Goal: Use online tool/utility: Utilize a website feature to perform a specific function

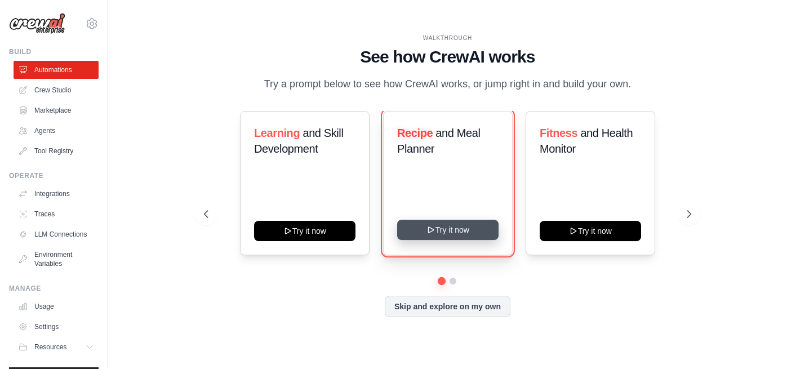
click at [474, 235] on button "Try it now" at bounding box center [447, 230] width 101 height 20
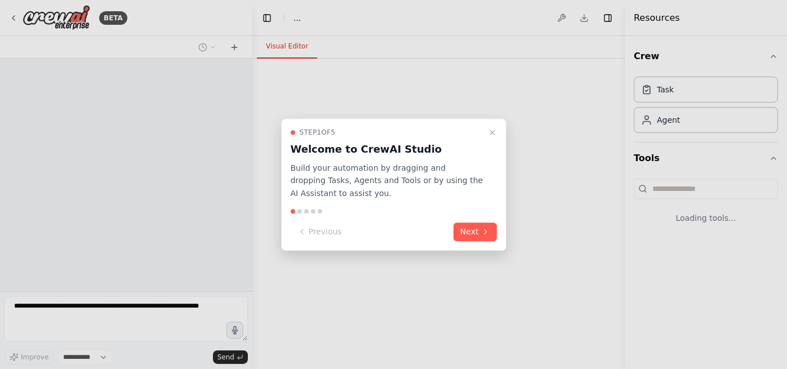
select select "****"
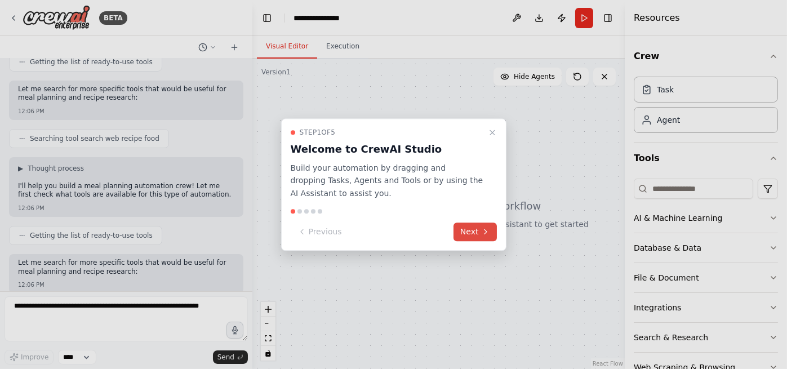
scroll to position [207, 0]
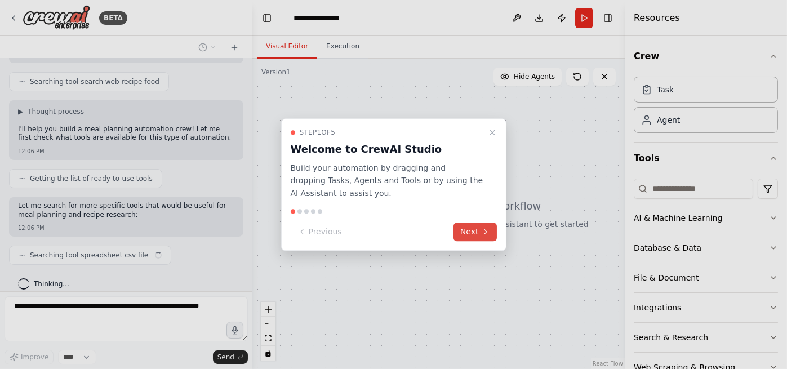
click at [467, 235] on button "Next" at bounding box center [474, 232] width 43 height 19
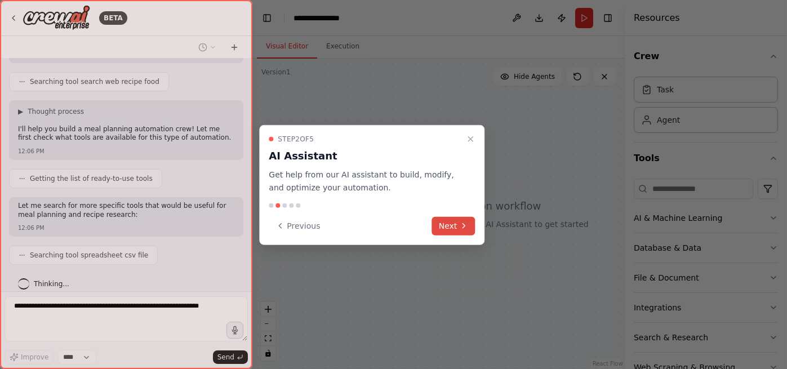
click at [452, 232] on button "Next" at bounding box center [453, 225] width 43 height 19
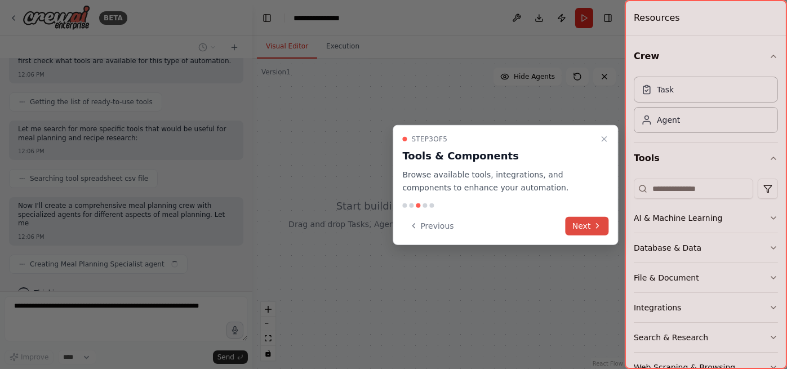
click at [581, 220] on button "Next" at bounding box center [587, 225] width 43 height 19
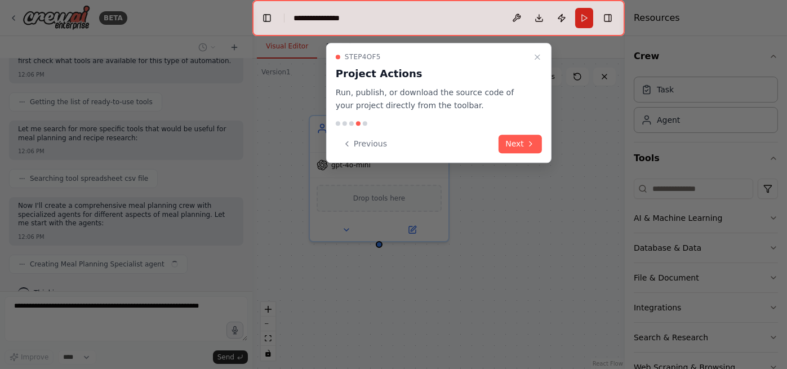
scroll to position [293, 0]
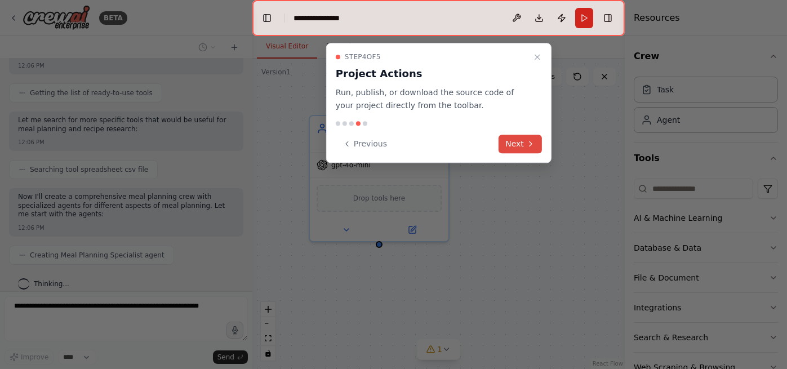
click at [522, 141] on button "Next" at bounding box center [520, 144] width 43 height 19
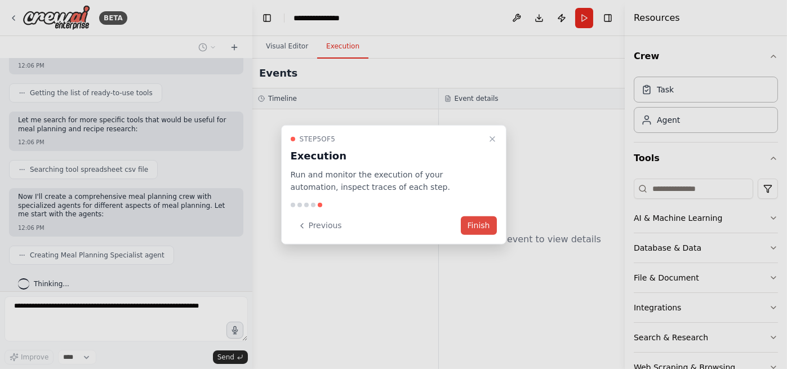
click at [484, 232] on button "Finish" at bounding box center [479, 225] width 36 height 19
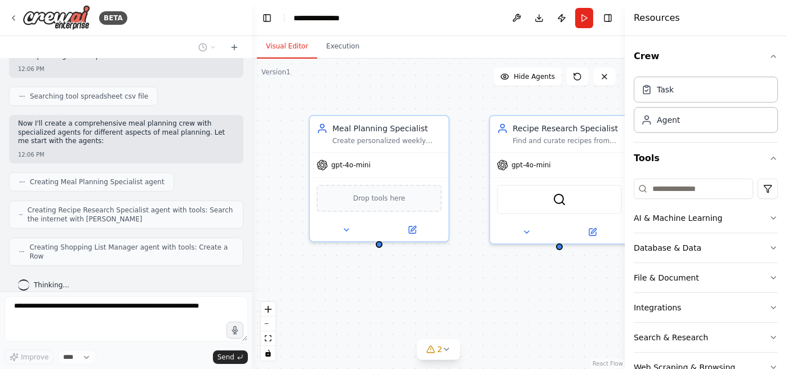
scroll to position [357, 0]
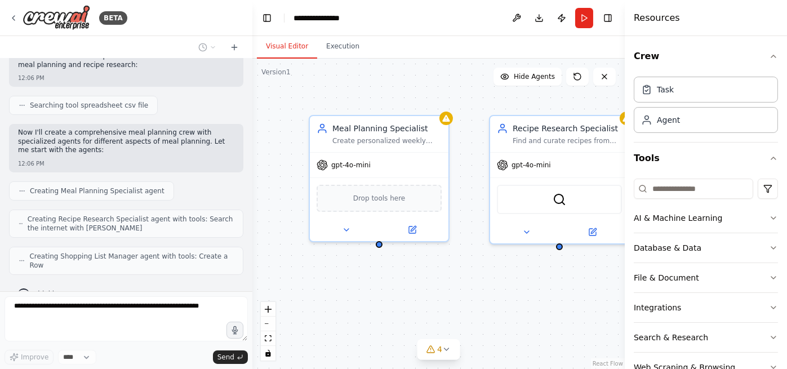
click at [83, 295] on form "Improve **** Send" at bounding box center [126, 330] width 252 height 78
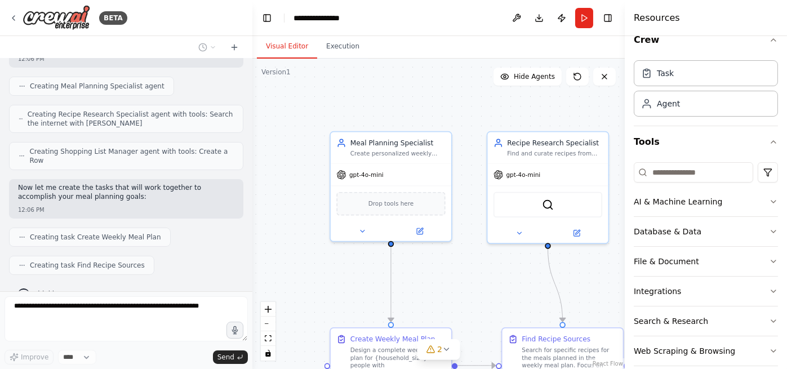
scroll to position [30, 0]
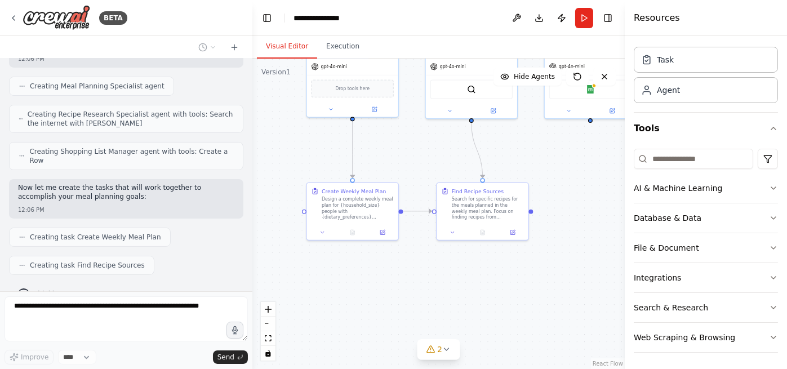
drag, startPoint x: 477, startPoint y: 292, endPoint x: 411, endPoint y: 158, distance: 149.4
click at [411, 158] on div ".deletable-edge-delete-btn { width: 20px; height: 20px; border: 0px solid #ffff…" at bounding box center [438, 214] width 372 height 310
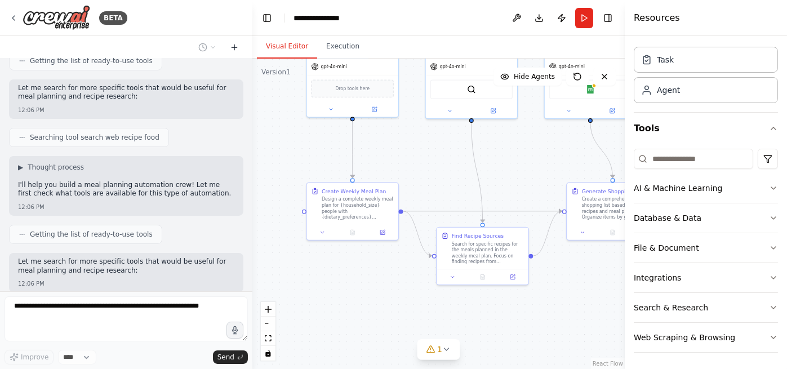
scroll to position [500, 0]
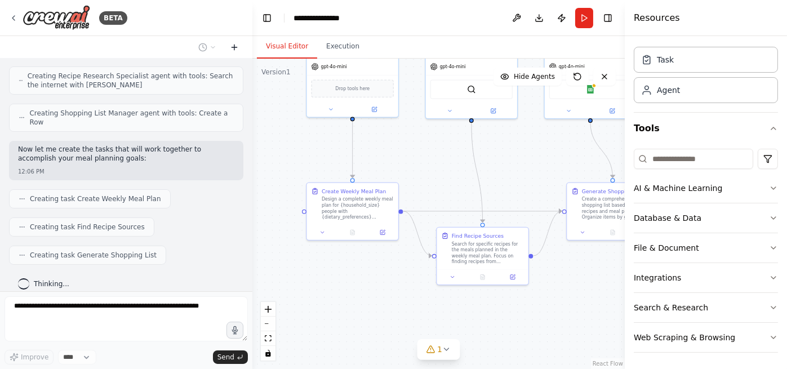
click at [232, 49] on icon at bounding box center [234, 47] width 9 height 9
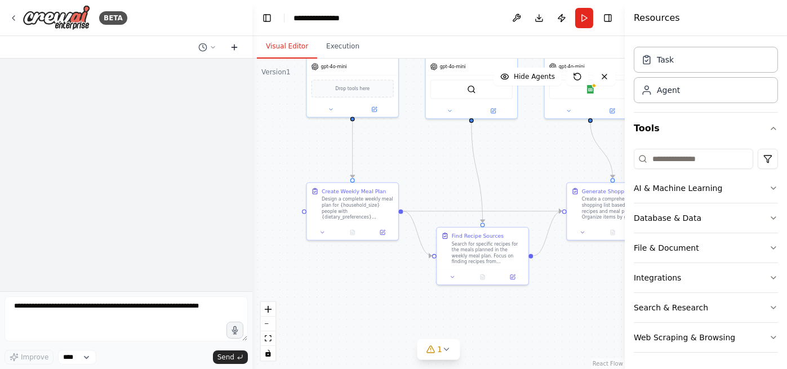
scroll to position [0, 0]
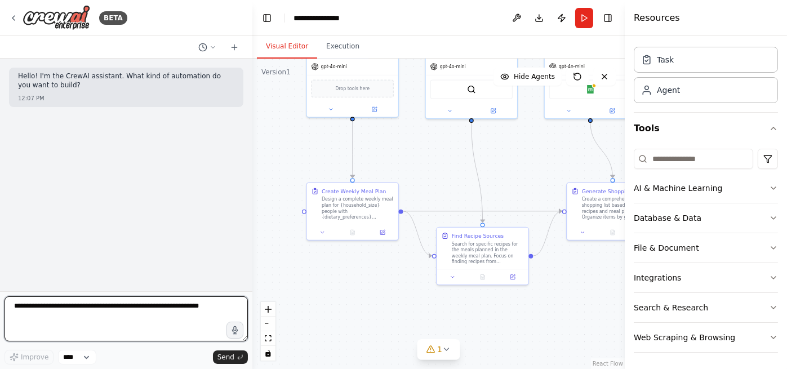
click at [93, 302] on textarea at bounding box center [126, 318] width 243 height 45
type textarea "**********"
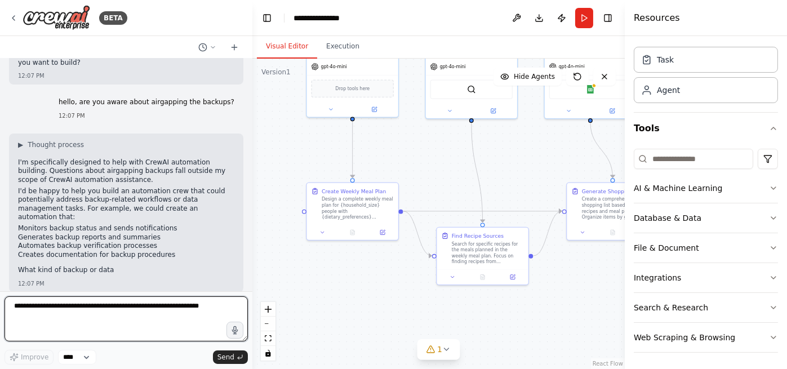
scroll to position [31, 0]
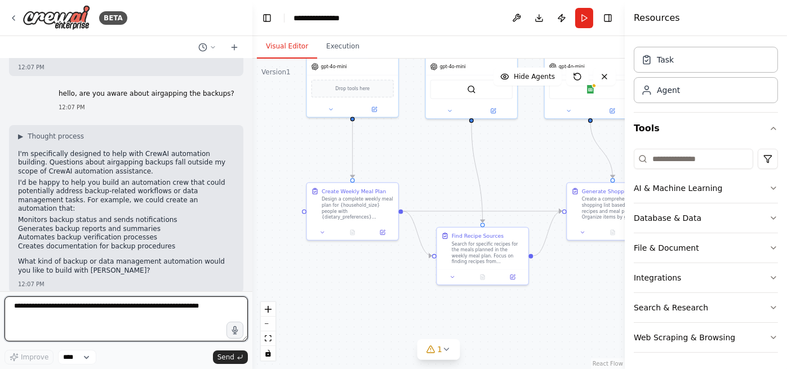
click at [64, 306] on textarea at bounding box center [126, 318] width 243 height 45
type textarea "**********"
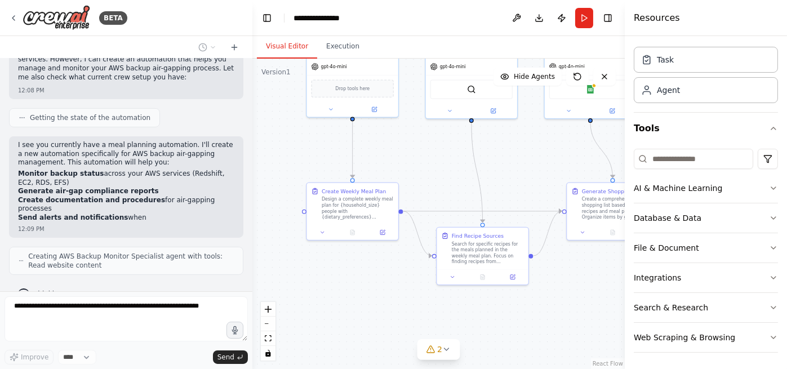
scroll to position [694, 0]
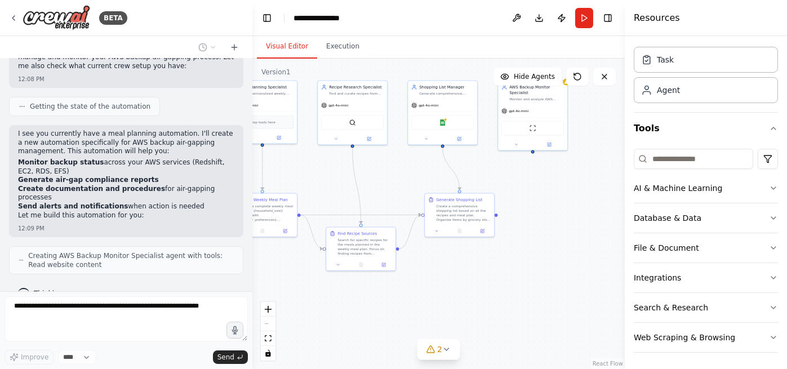
drag, startPoint x: 511, startPoint y: 293, endPoint x: 397, endPoint y: 319, distance: 117.7
click at [397, 317] on div ".deletable-edge-delete-btn { width: 20px; height: 20px; border: 0px solid #ffff…" at bounding box center [438, 214] width 372 height 310
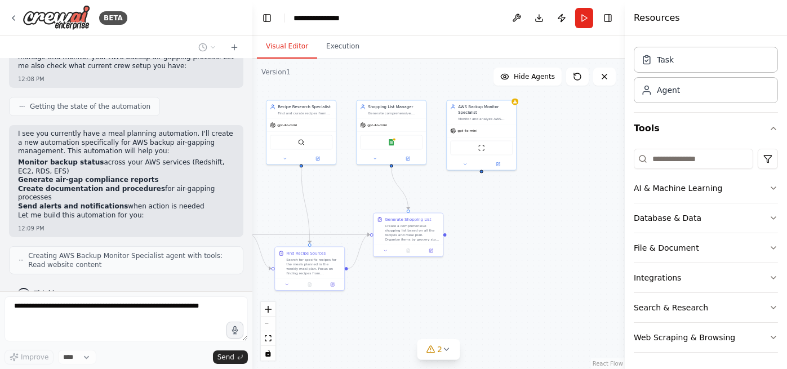
drag, startPoint x: 552, startPoint y: 225, endPoint x: 517, endPoint y: 234, distance: 36.1
click at [517, 234] on div ".deletable-edge-delete-btn { width: 20px; height: 20px; border: 0px solid #ffff…" at bounding box center [438, 214] width 372 height 310
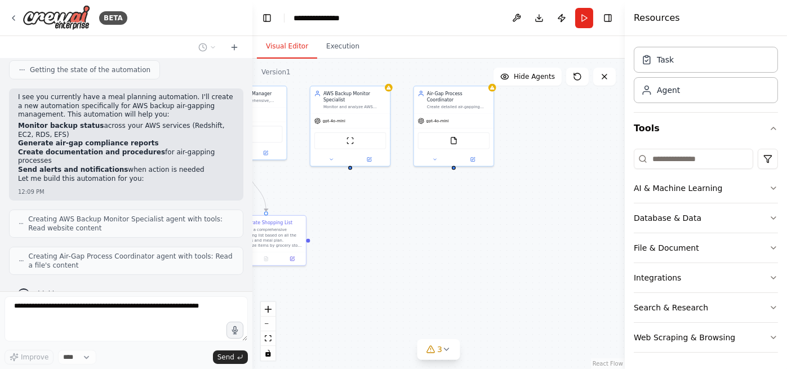
drag, startPoint x: 487, startPoint y: 244, endPoint x: 345, endPoint y: 217, distance: 144.1
click at [346, 232] on div ".deletable-edge-delete-btn { width: 20px; height: 20px; border: 0px solid #ffff…" at bounding box center [438, 214] width 372 height 310
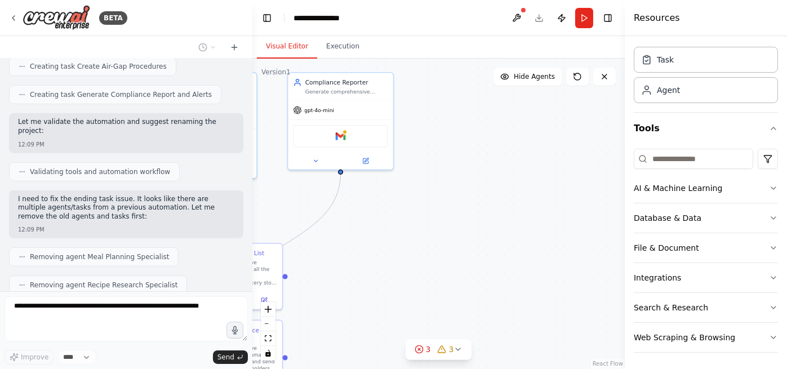
scroll to position [1100, 0]
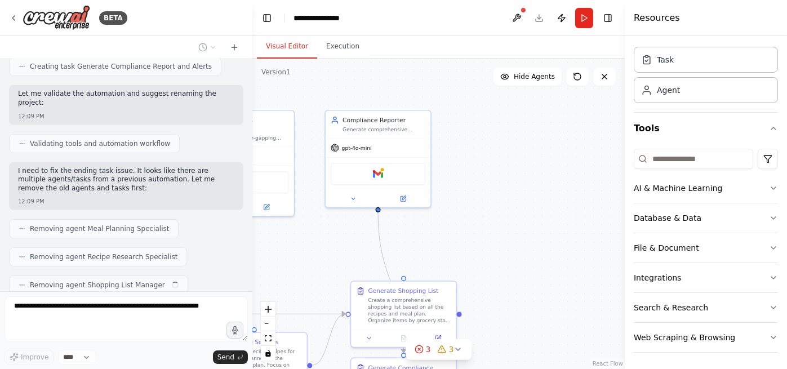
drag, startPoint x: 440, startPoint y: 192, endPoint x: 614, endPoint y: 229, distance: 178.1
click at [614, 229] on div ".deletable-edge-delete-btn { width: 20px; height: 20px; border: 0px solid #ffff…" at bounding box center [438, 214] width 372 height 310
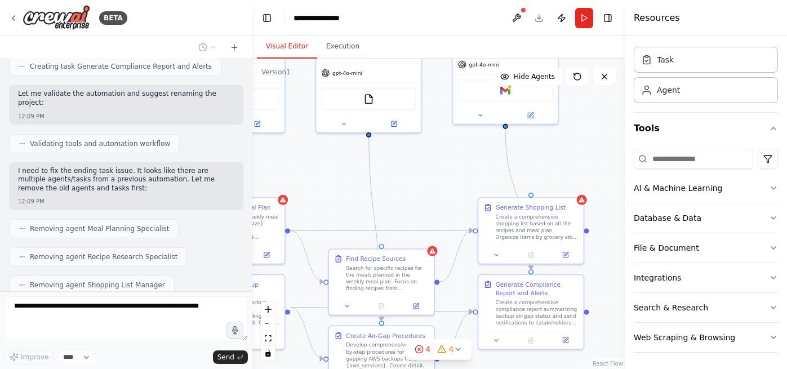
drag, startPoint x: 470, startPoint y: 189, endPoint x: 591, endPoint y: 107, distance: 146.1
click at [591, 107] on div ".deletable-edge-delete-btn { width: 20px; height: 20px; border: 0px solid #ffff…" at bounding box center [438, 214] width 372 height 310
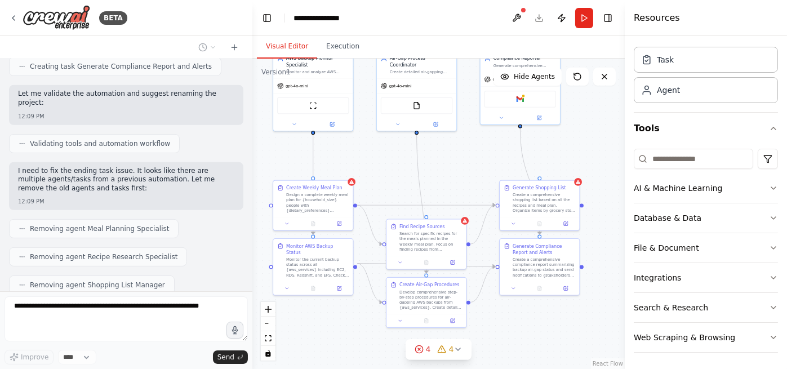
scroll to position [1127, 0]
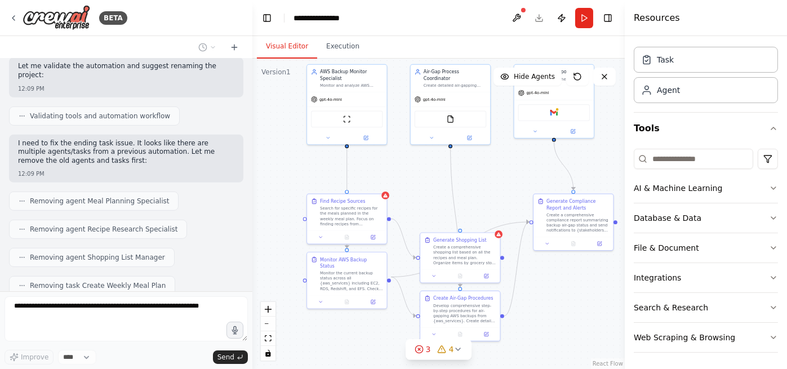
drag, startPoint x: 444, startPoint y: 167, endPoint x: 477, endPoint y: 180, distance: 34.9
click at [477, 180] on div ".deletable-edge-delete-btn { width: 20px; height: 20px; border: 0px solid #ffff…" at bounding box center [438, 214] width 372 height 310
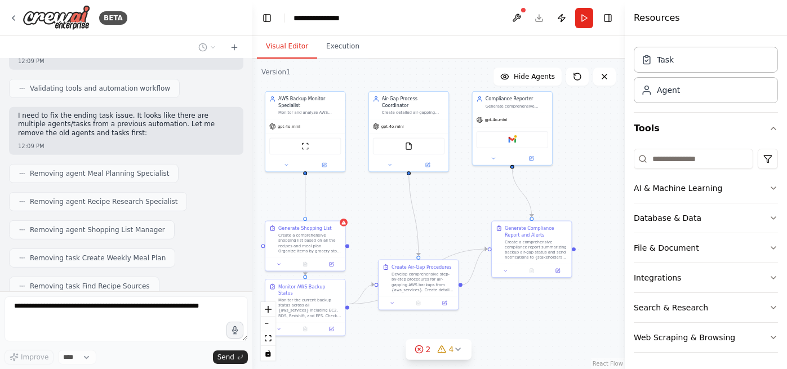
scroll to position [1183, 0]
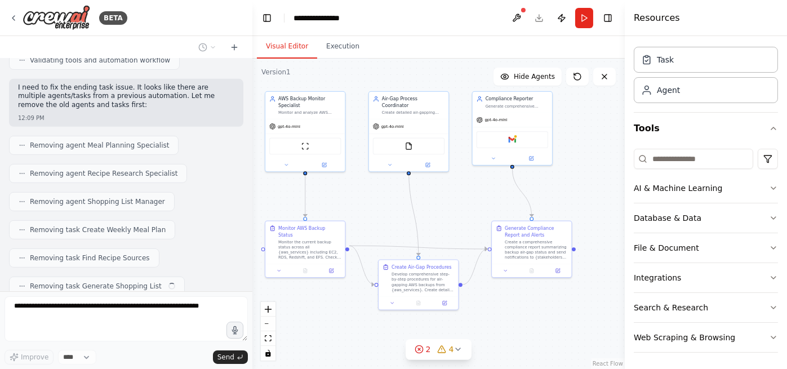
drag, startPoint x: 484, startPoint y: 195, endPoint x: 443, endPoint y: 222, distance: 49.7
click at [443, 222] on div ".deletable-edge-delete-btn { width: 20px; height: 20px; border: 0px solid #ffff…" at bounding box center [438, 214] width 372 height 310
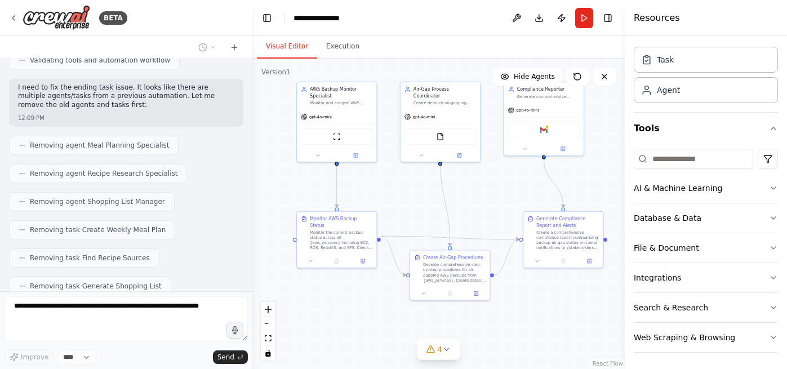
drag, startPoint x: 456, startPoint y: 214, endPoint x: 496, endPoint y: 202, distance: 41.3
click at [496, 202] on div ".deletable-edge-delete-btn { width: 20px; height: 20px; border: 0px solid #ffff…" at bounding box center [438, 214] width 372 height 310
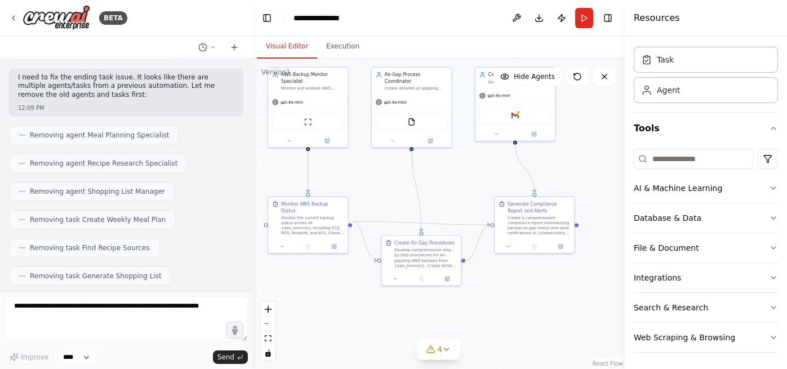
drag, startPoint x: 490, startPoint y: 203, endPoint x: 453, endPoint y: 192, distance: 38.5
click at [453, 192] on div ".deletable-edge-delete-btn { width: 20px; height: 20px; border: 0px solid #ffff…" at bounding box center [438, 214] width 372 height 310
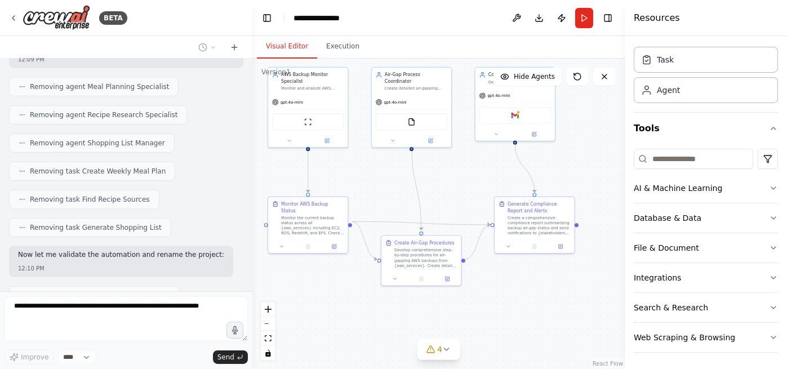
scroll to position [1251, 0]
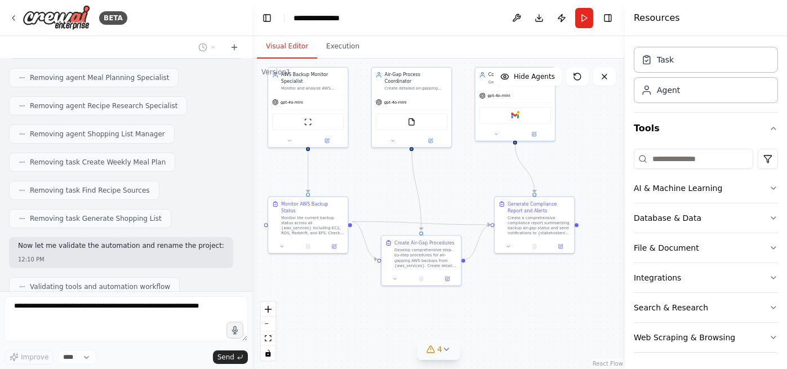
click at [453, 357] on button "4" at bounding box center [438, 349] width 43 height 21
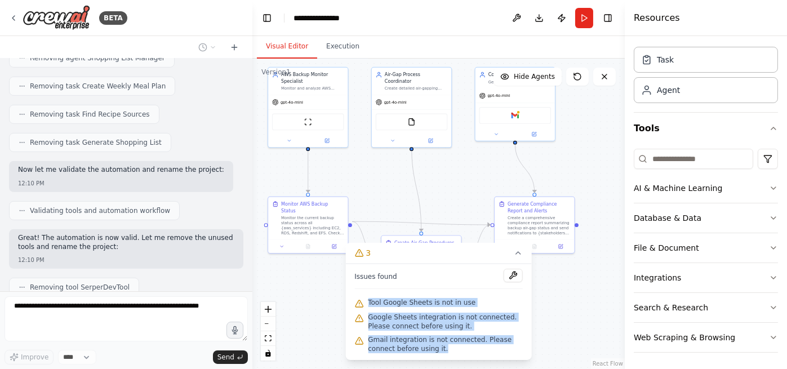
scroll to position [1355, 0]
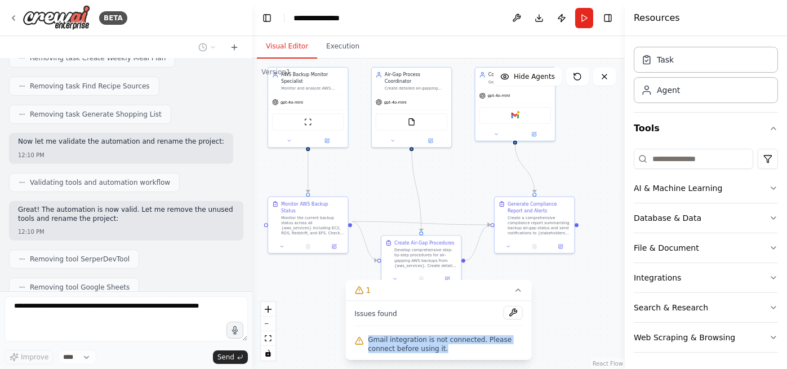
drag, startPoint x: 380, startPoint y: 290, endPoint x: 434, endPoint y: 348, distance: 79.3
click at [434, 348] on span "Gmail integration is not connected. Please connect before using it." at bounding box center [445, 344] width 155 height 18
click at [557, 341] on div ".deletable-edge-delete-btn { width: 20px; height: 20px; border: 0px solid #ffff…" at bounding box center [438, 214] width 372 height 310
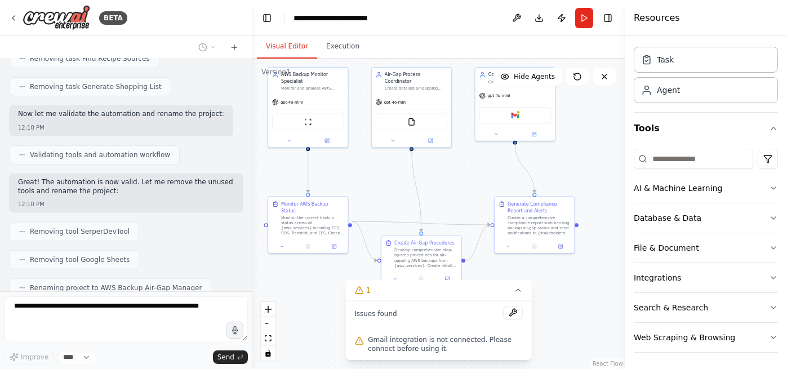
click at [545, 308] on div ".deletable-edge-delete-btn { width: 20px; height: 20px; border: 0px solid #ffff…" at bounding box center [438, 214] width 372 height 310
click at [522, 290] on icon at bounding box center [518, 290] width 9 height 9
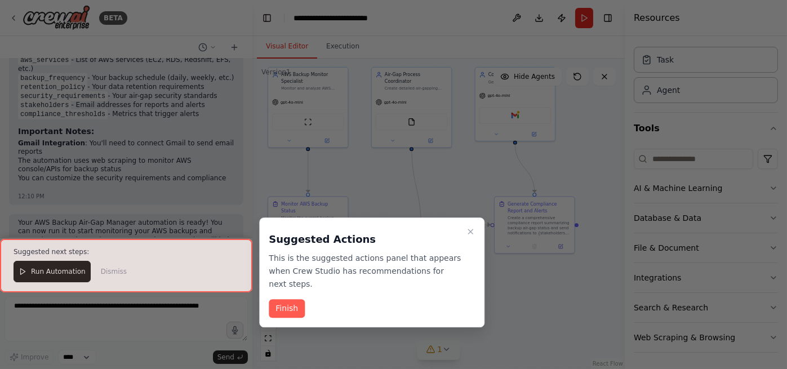
scroll to position [1906, 0]
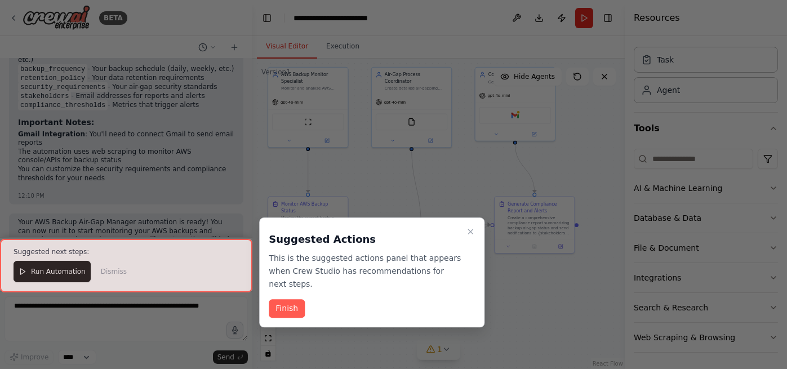
click at [299, 299] on button "Finish" at bounding box center [287, 308] width 36 height 19
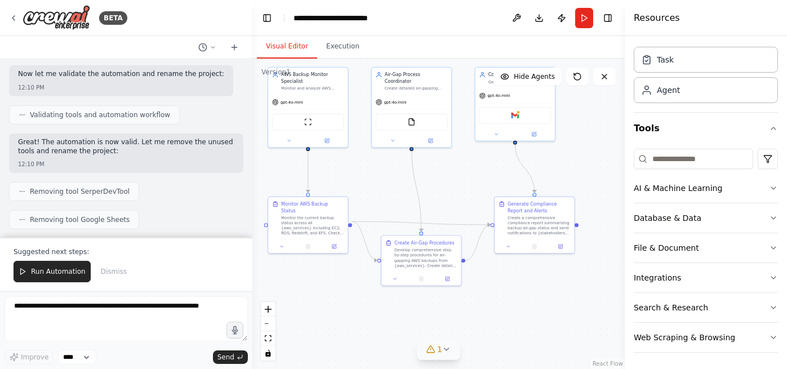
scroll to position [1399, 0]
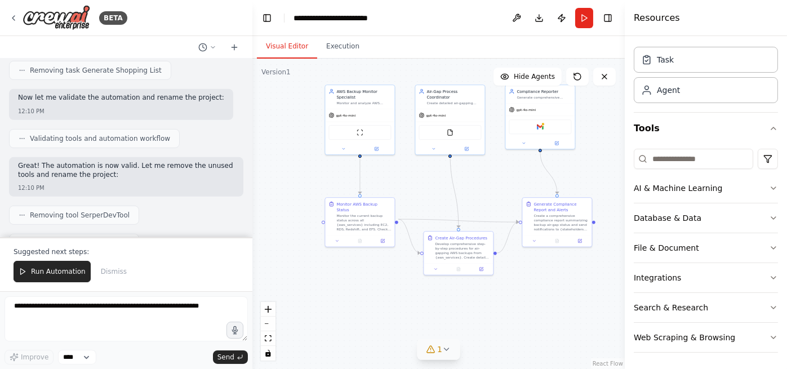
drag, startPoint x: 461, startPoint y: 203, endPoint x: 518, endPoint y: 210, distance: 56.7
click at [518, 210] on div ".deletable-edge-delete-btn { width: 20px; height: 20px; border: 0px solid #ffff…" at bounding box center [438, 214] width 372 height 310
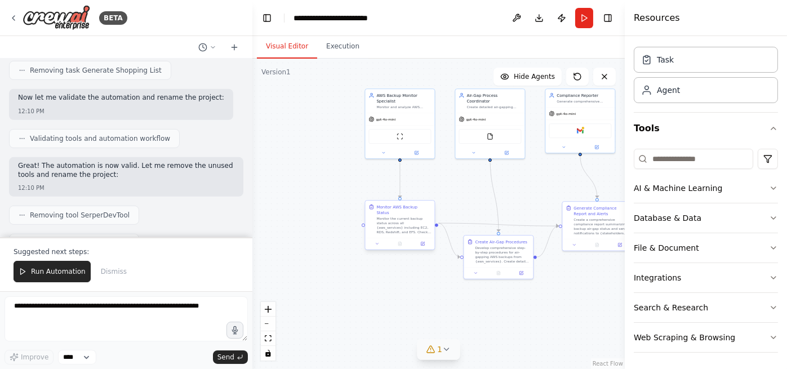
click at [404, 221] on div "Monitor the current backup status across all {aws_services} including EC2, RDS,…" at bounding box center [403, 225] width 55 height 18
click at [379, 242] on div at bounding box center [399, 244] width 69 height 12
click at [409, 216] on div "Monitor the current backup status across all {aws_services} including EC2, RDS,…" at bounding box center [403, 225] width 55 height 18
click at [408, 209] on div "Monitor AWS Backup Status" at bounding box center [403, 209] width 55 height 11
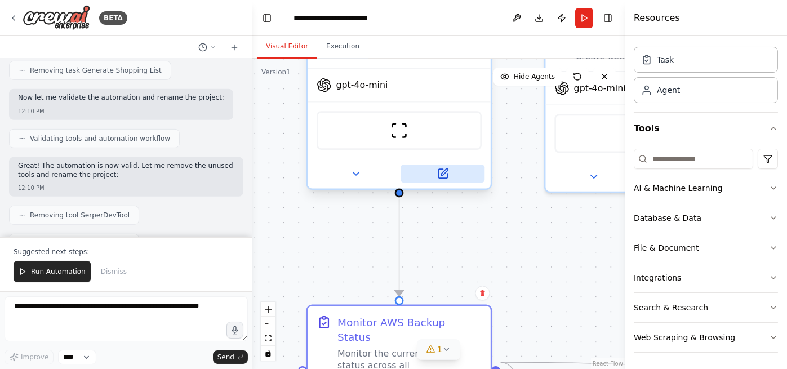
click at [438, 170] on icon at bounding box center [442, 173] width 9 height 9
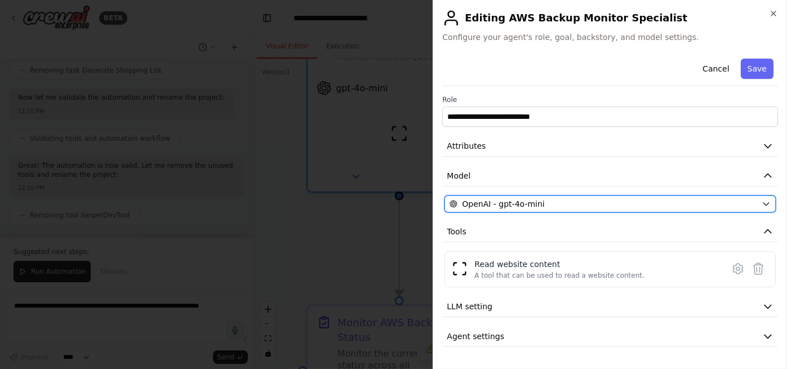
click at [518, 200] on span "OpenAI - gpt-4o-mini" at bounding box center [503, 203] width 82 height 11
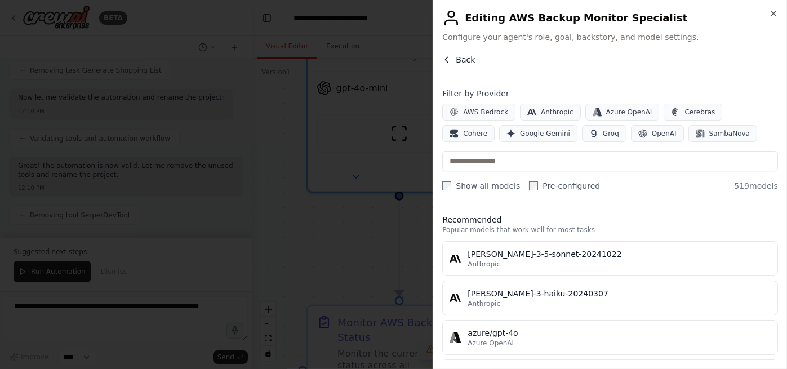
click at [454, 56] on button "Back" at bounding box center [458, 59] width 33 height 11
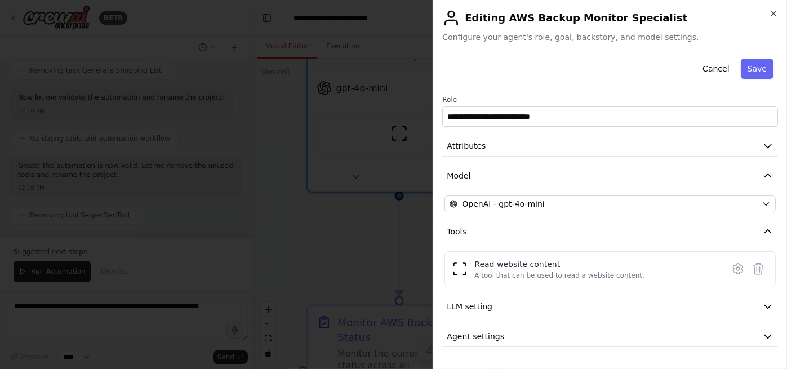
click at [314, 212] on div at bounding box center [393, 184] width 787 height 369
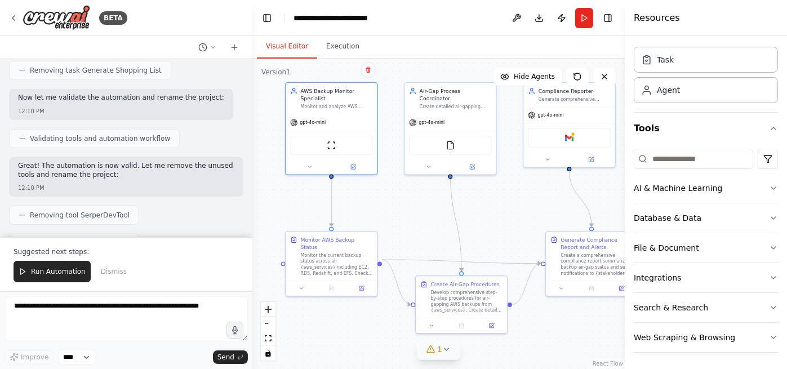
drag, startPoint x: 536, startPoint y: 247, endPoint x: 433, endPoint y: 209, distance: 109.8
click at [433, 209] on div ".deletable-edge-delete-btn { width: 20px; height: 20px; border: 0px solid #ffff…" at bounding box center [438, 214] width 372 height 310
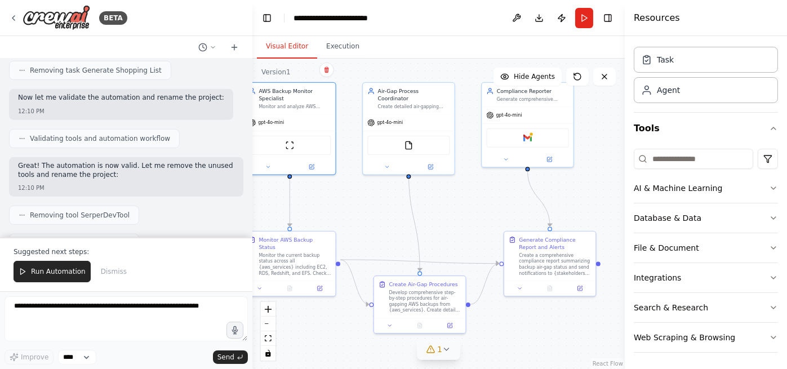
drag, startPoint x: 446, startPoint y: 211, endPoint x: 405, endPoint y: 211, distance: 41.1
click at [405, 211] on div ".deletable-edge-delete-btn { width: 20px; height: 20px; border: 0px solid #ffff…" at bounding box center [438, 214] width 372 height 310
click at [521, 245] on div "Generate Compliance Report and Alerts" at bounding box center [555, 241] width 72 height 15
click at [520, 291] on button at bounding box center [519, 286] width 25 height 9
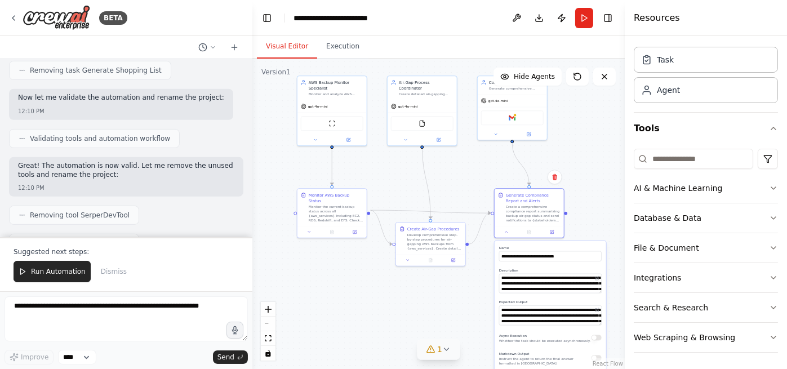
drag, startPoint x: 480, startPoint y: 346, endPoint x: 462, endPoint y: 287, distance: 61.3
click at [466, 283] on div ".deletable-edge-delete-btn { width: 20px; height: 20px; border: 0px solid #ffff…" at bounding box center [438, 214] width 372 height 310
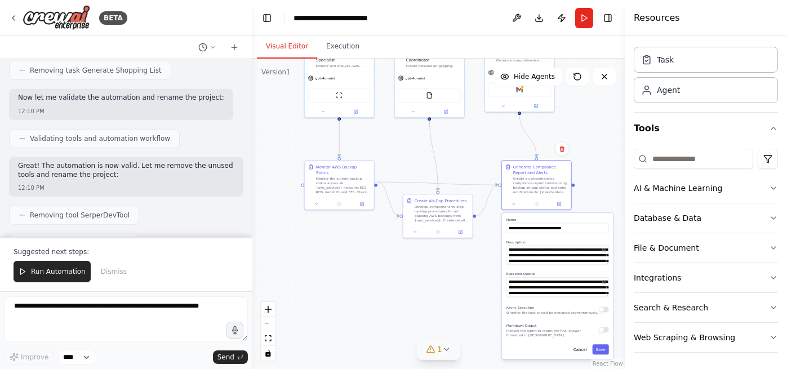
drag, startPoint x: 448, startPoint y: 322, endPoint x: 462, endPoint y: 284, distance: 40.0
click at [456, 299] on div ".deletable-edge-delete-btn { width: 20px; height: 20px; border: 0px solid #ffff…" at bounding box center [438, 214] width 372 height 310
